Goal: Information Seeking & Learning: Learn about a topic

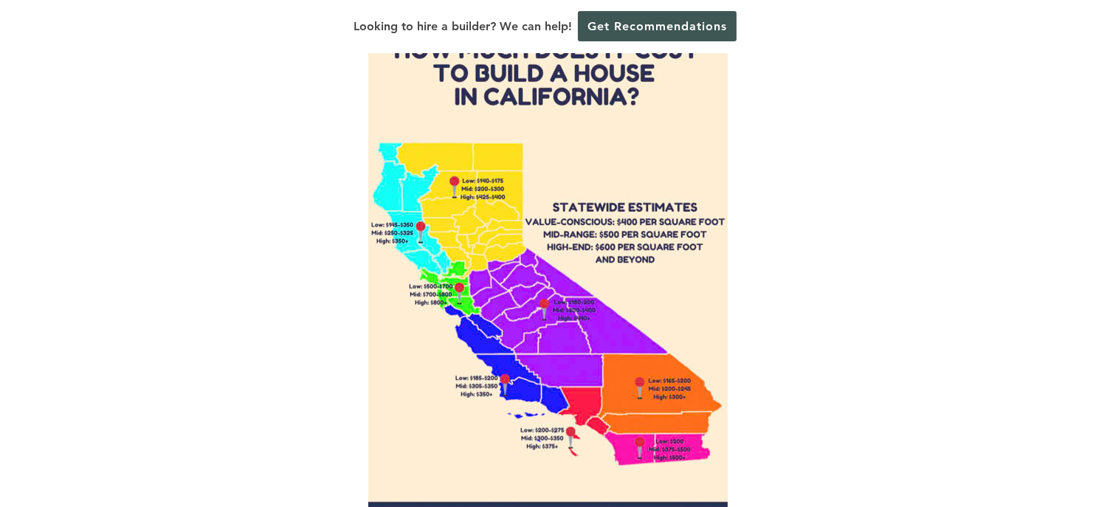
scroll to position [1107, 0]
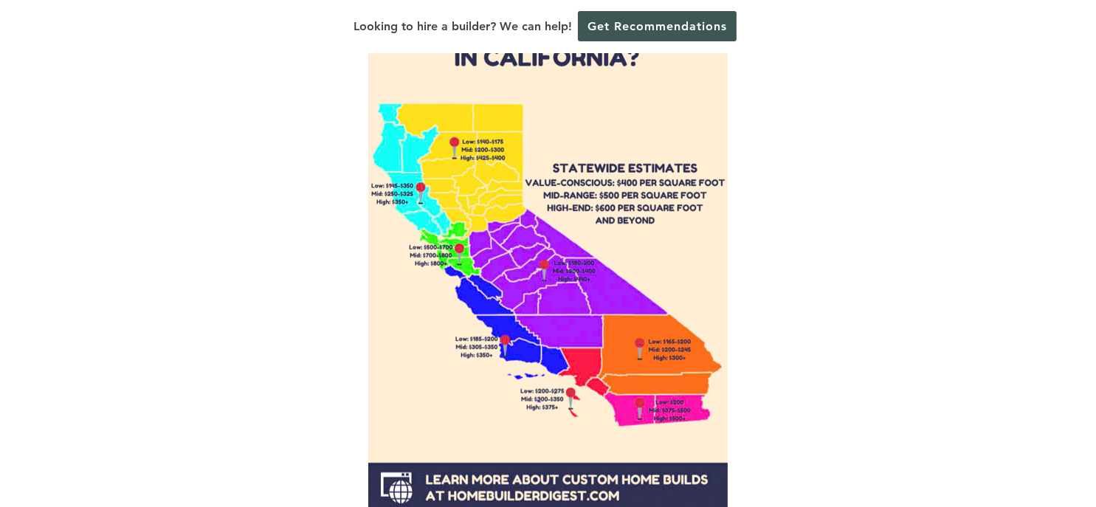
click at [467, 170] on img at bounding box center [547, 218] width 359 height 590
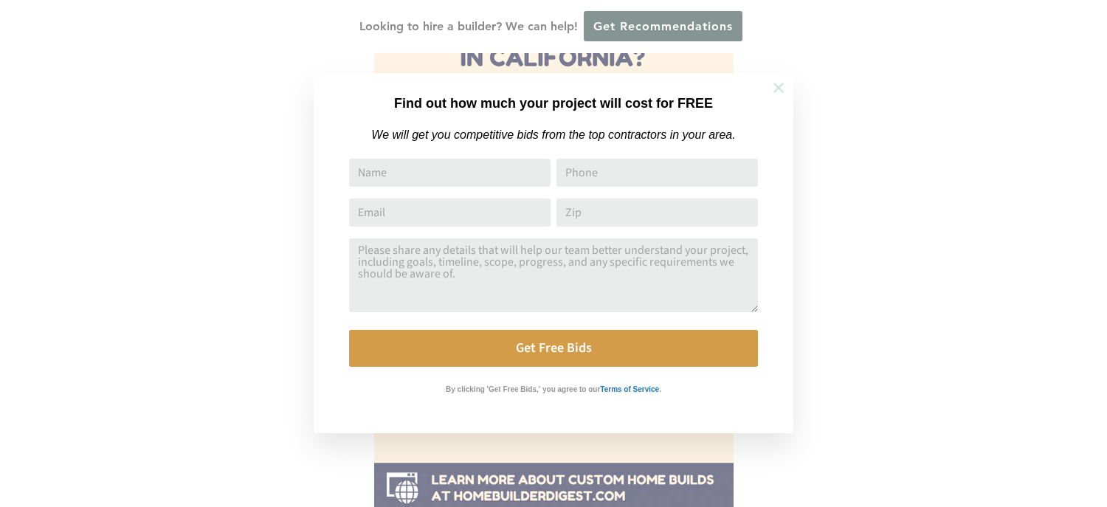
click at [776, 87] on icon at bounding box center [779, 88] width 16 height 16
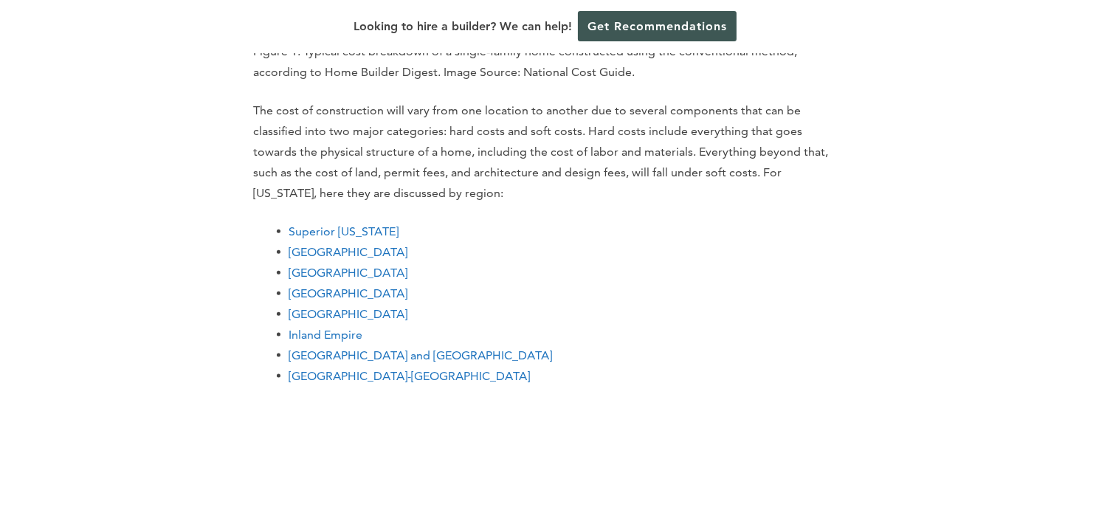
scroll to position [2288, 0]
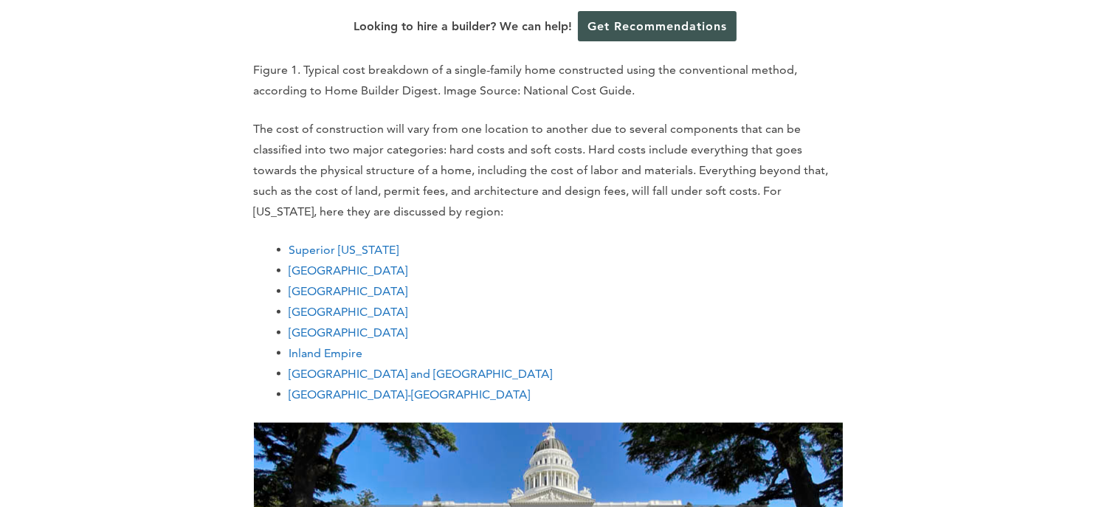
click at [373, 251] on link "Superior [US_STATE]" at bounding box center [344, 250] width 110 height 14
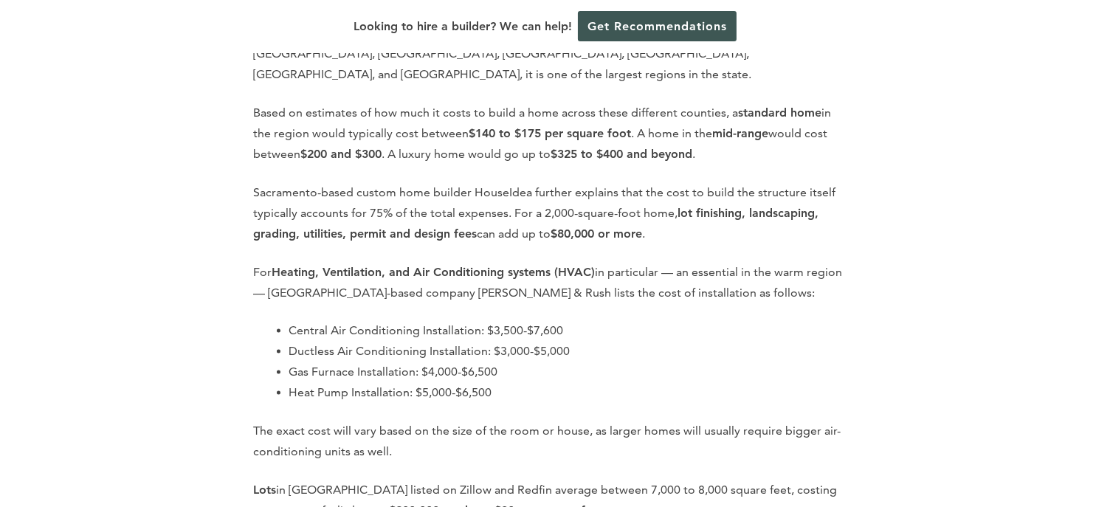
scroll to position [3196, 0]
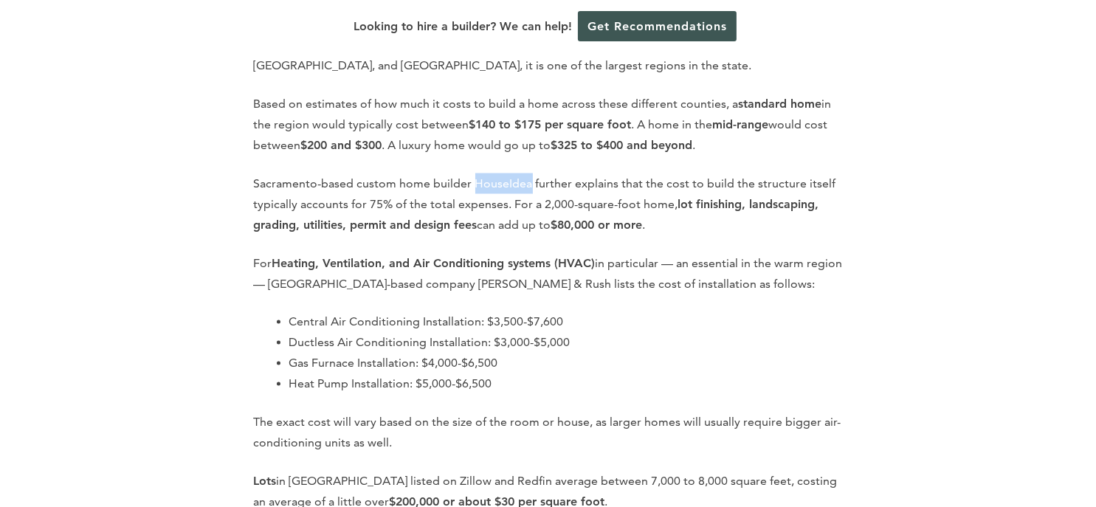
drag, startPoint x: 474, startPoint y: 145, endPoint x: 526, endPoint y: 149, distance: 52.5
click at [526, 173] on p "Sacramento-based custom home builder HouseIdea further explains that the cost t…" at bounding box center [548, 204] width 589 height 62
copy p "HouseIdea"
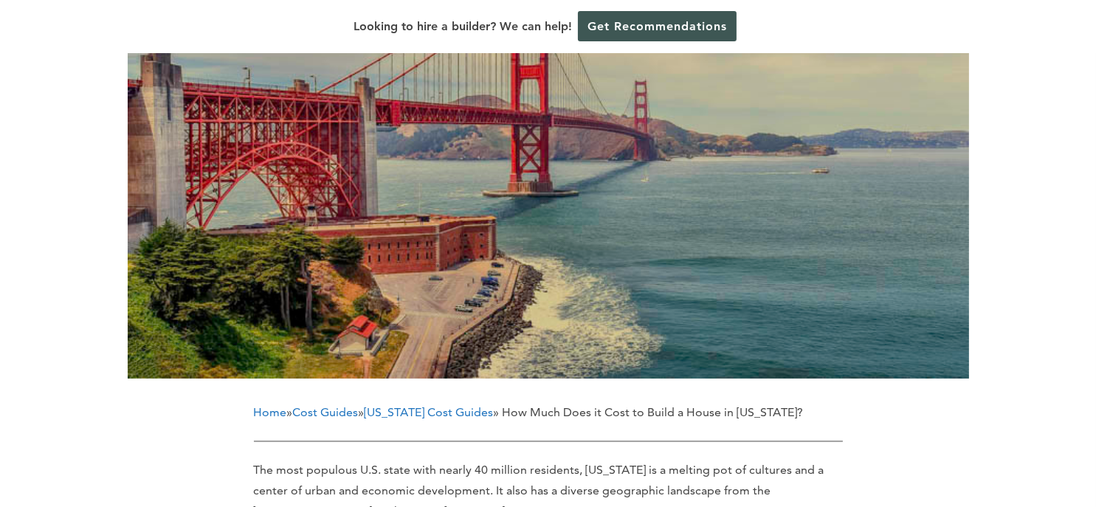
scroll to position [0, 0]
